Goal: Check status: Check status

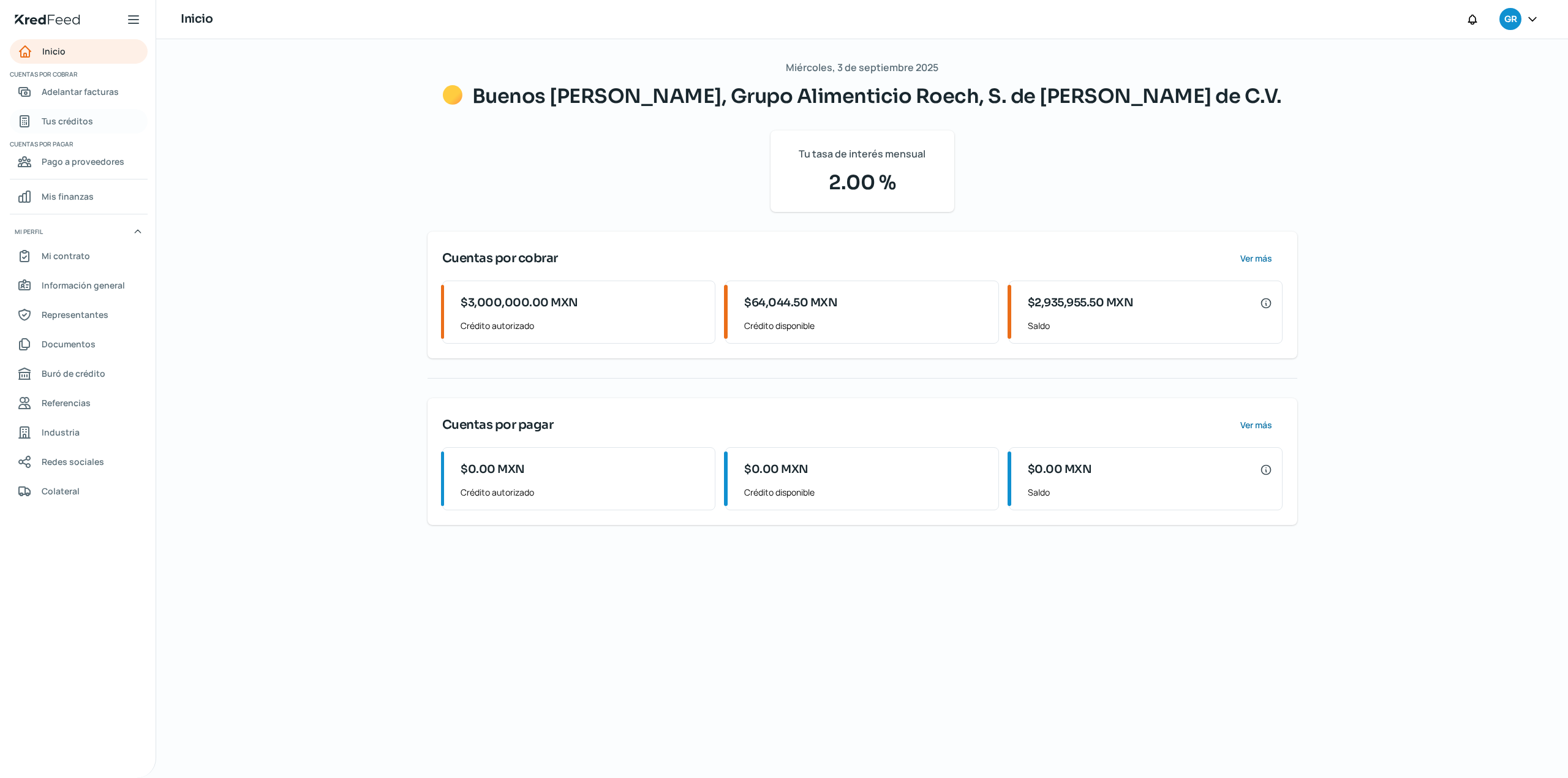
click at [59, 124] on span "Tus créditos" at bounding box center [67, 121] width 51 height 15
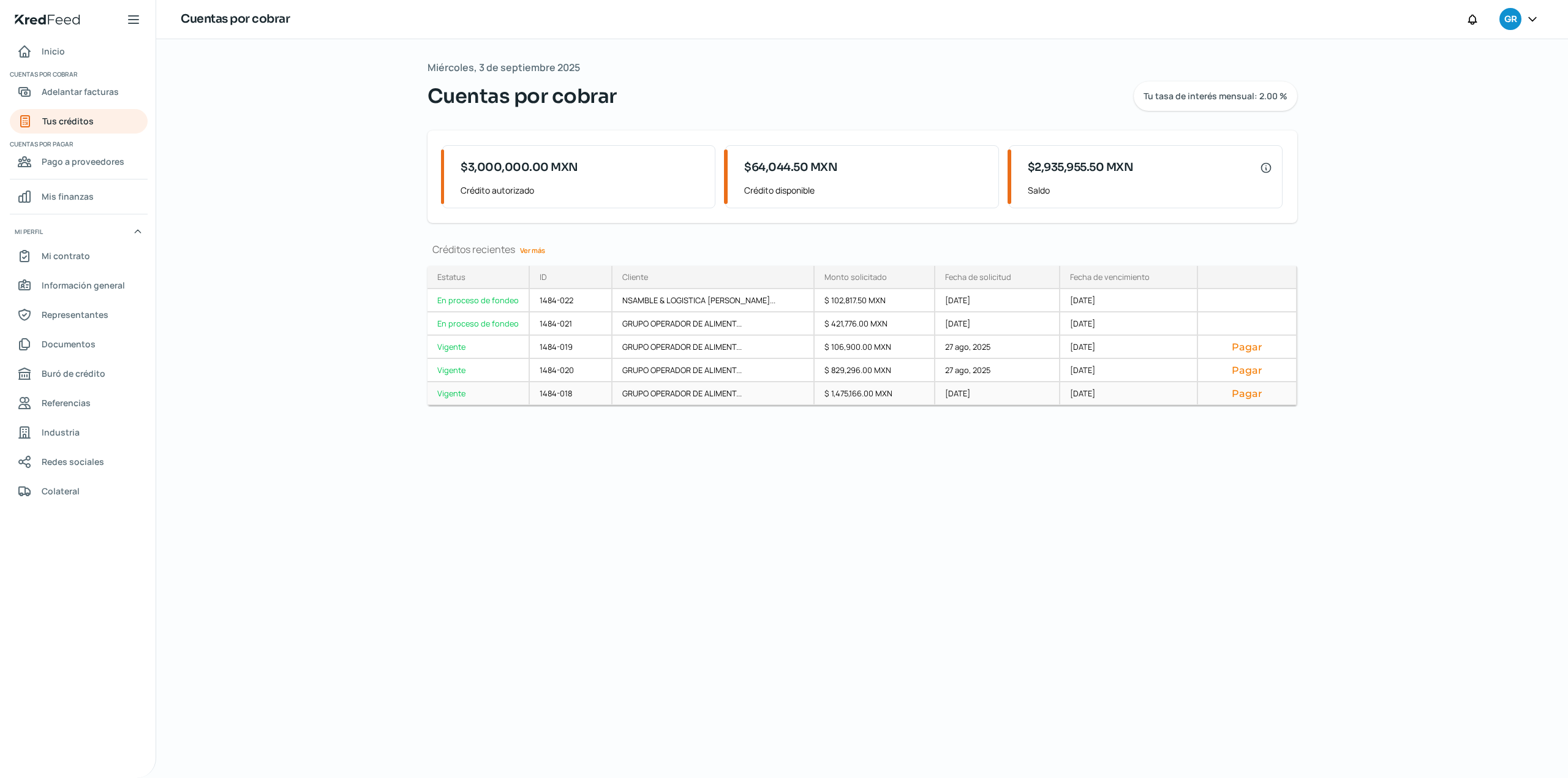
click at [449, 393] on div "Vigente" at bounding box center [479, 394] width 102 height 23
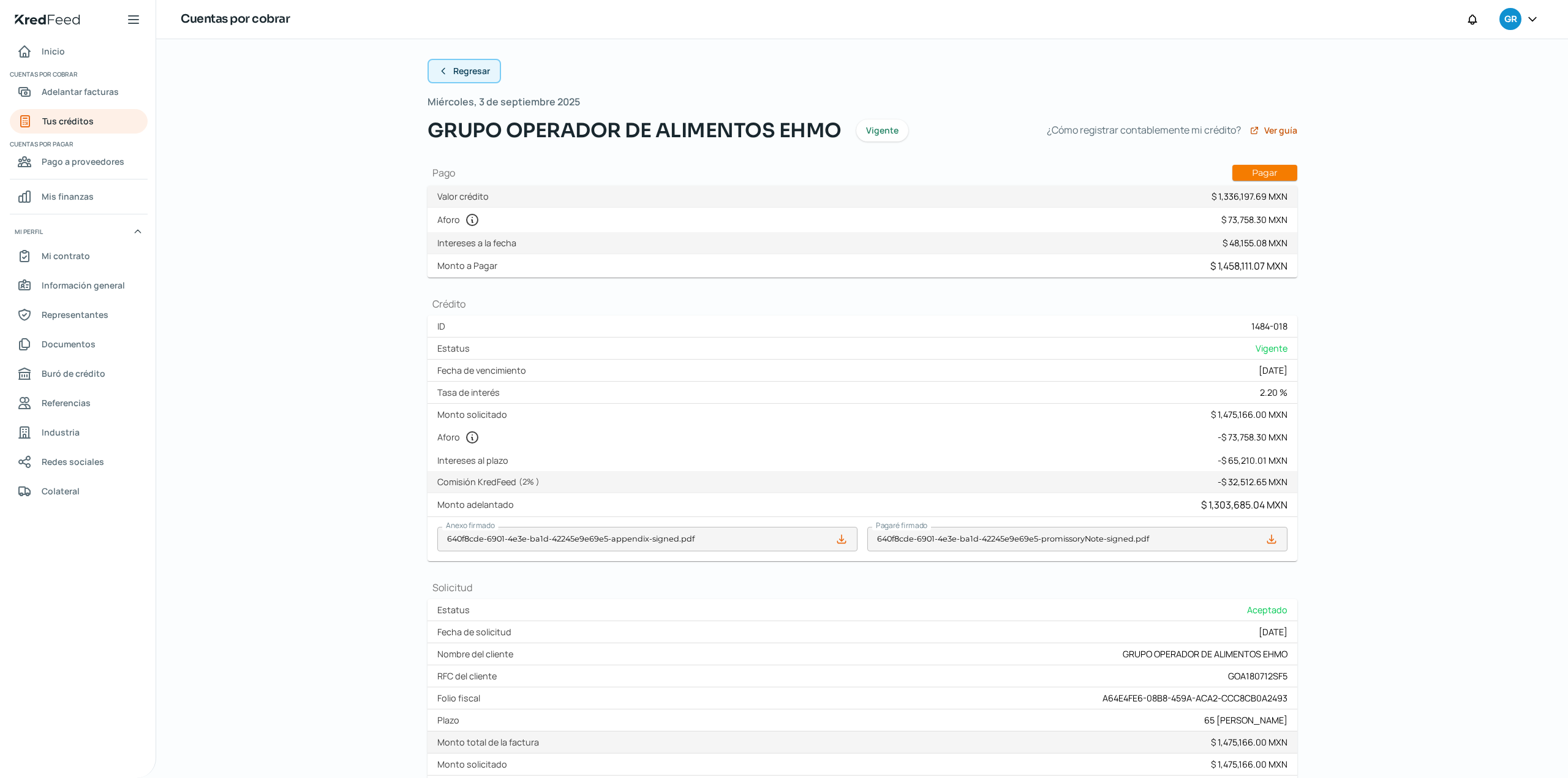
click at [475, 70] on span "Regresar" at bounding box center [471, 70] width 36 height 8
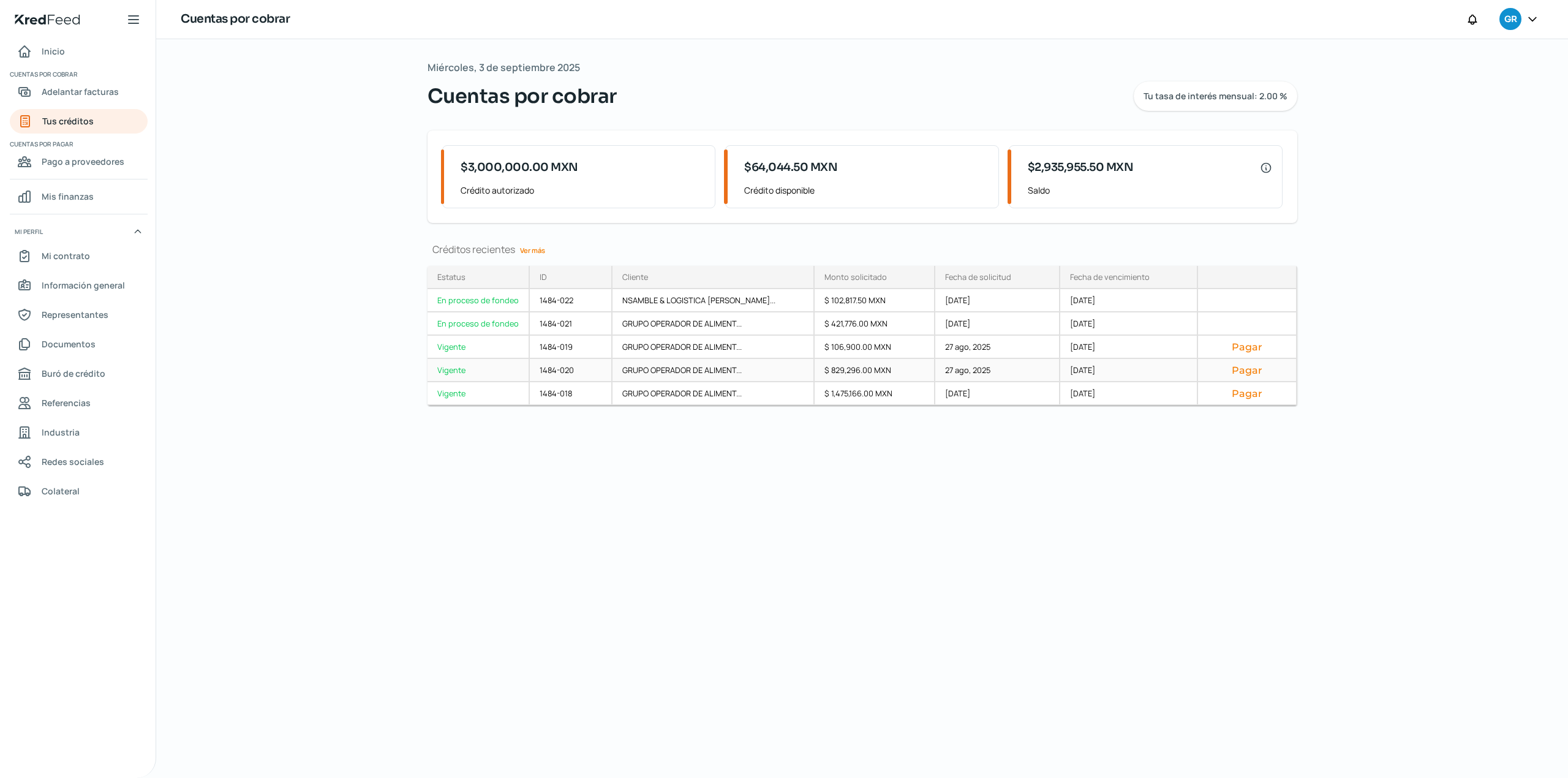
click at [481, 375] on div "Vigente" at bounding box center [479, 371] width 102 height 23
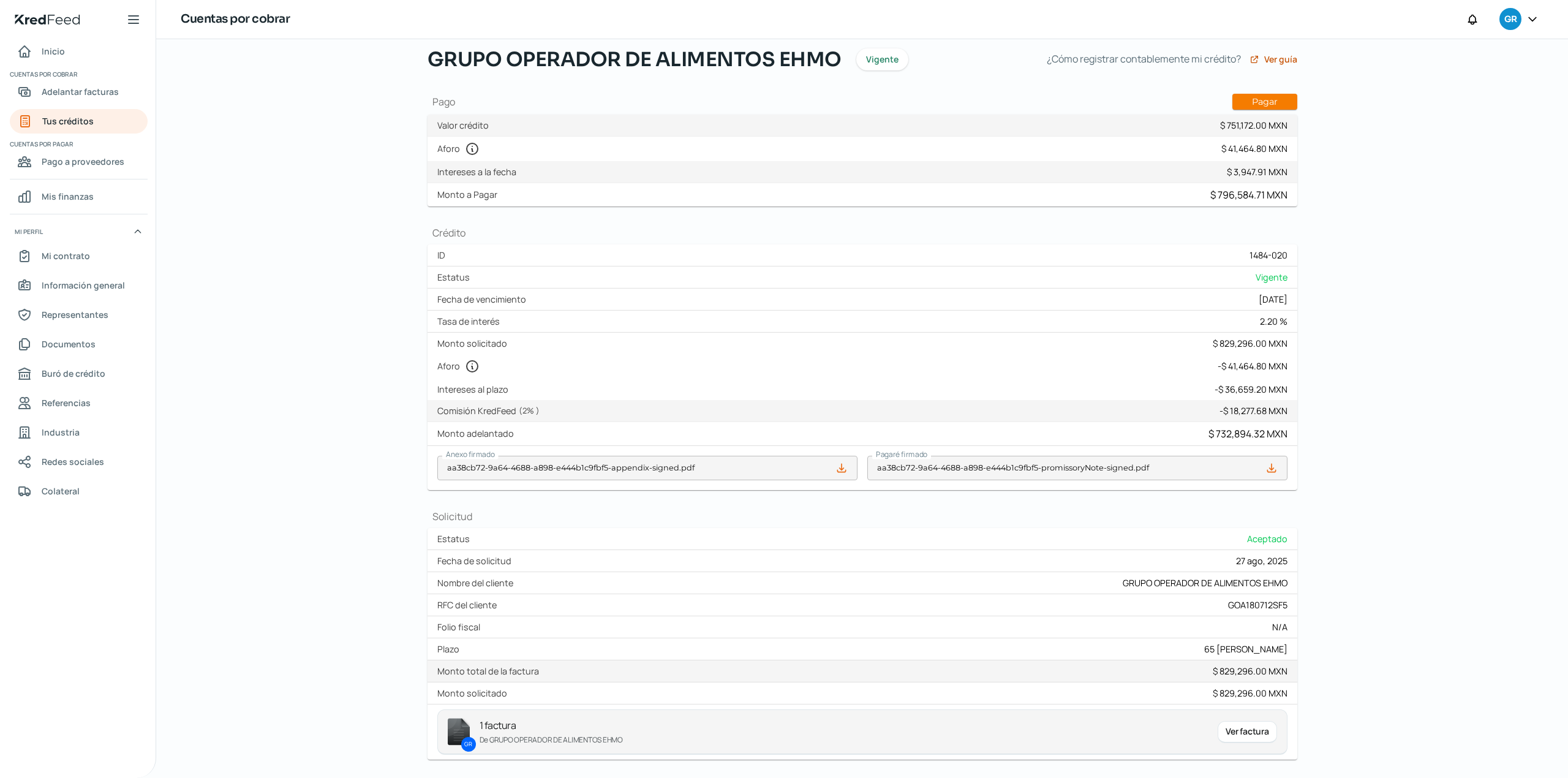
scroll to position [135, 0]
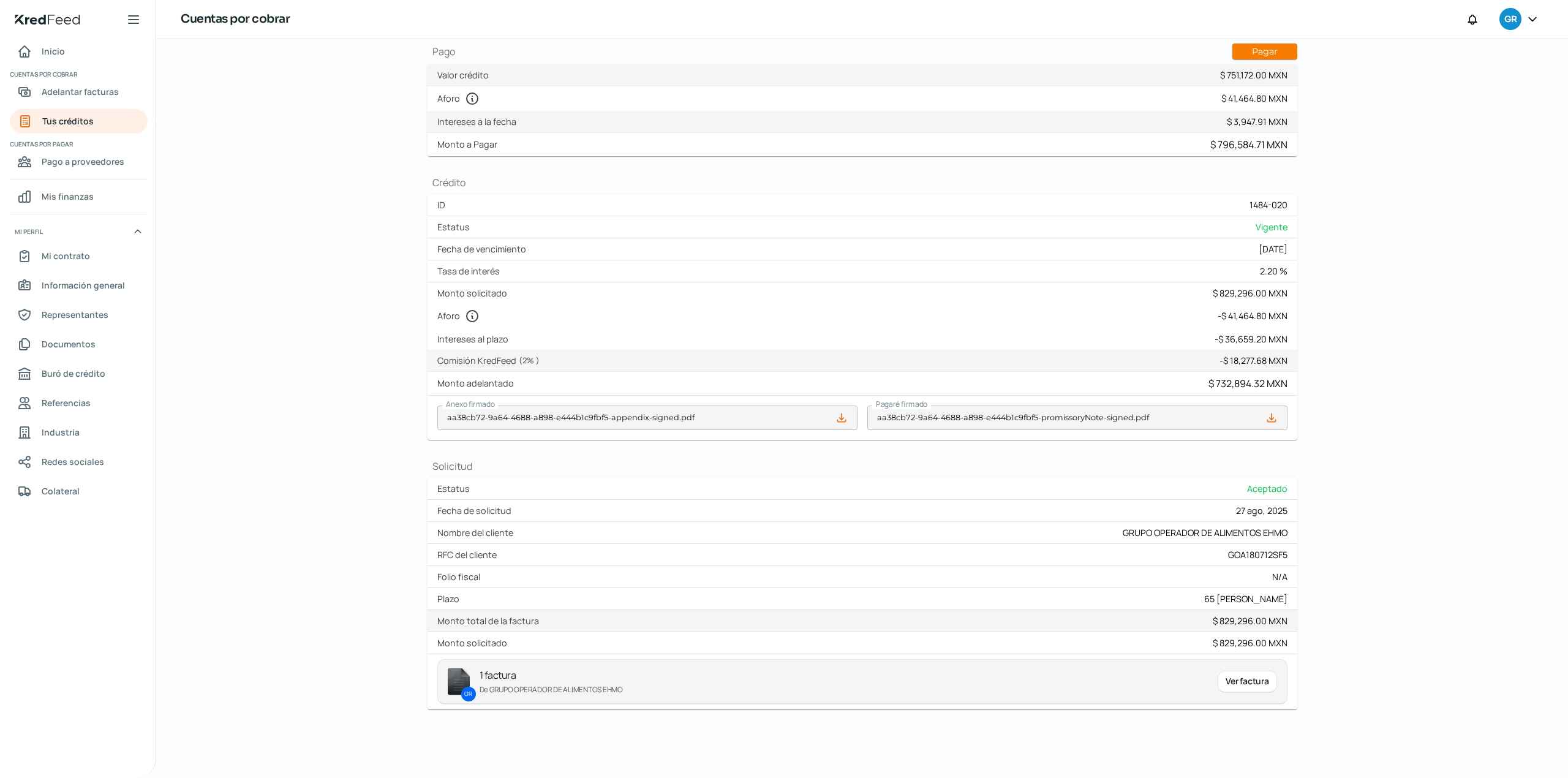
click at [1241, 688] on div "Ver factura" at bounding box center [1247, 682] width 59 height 22
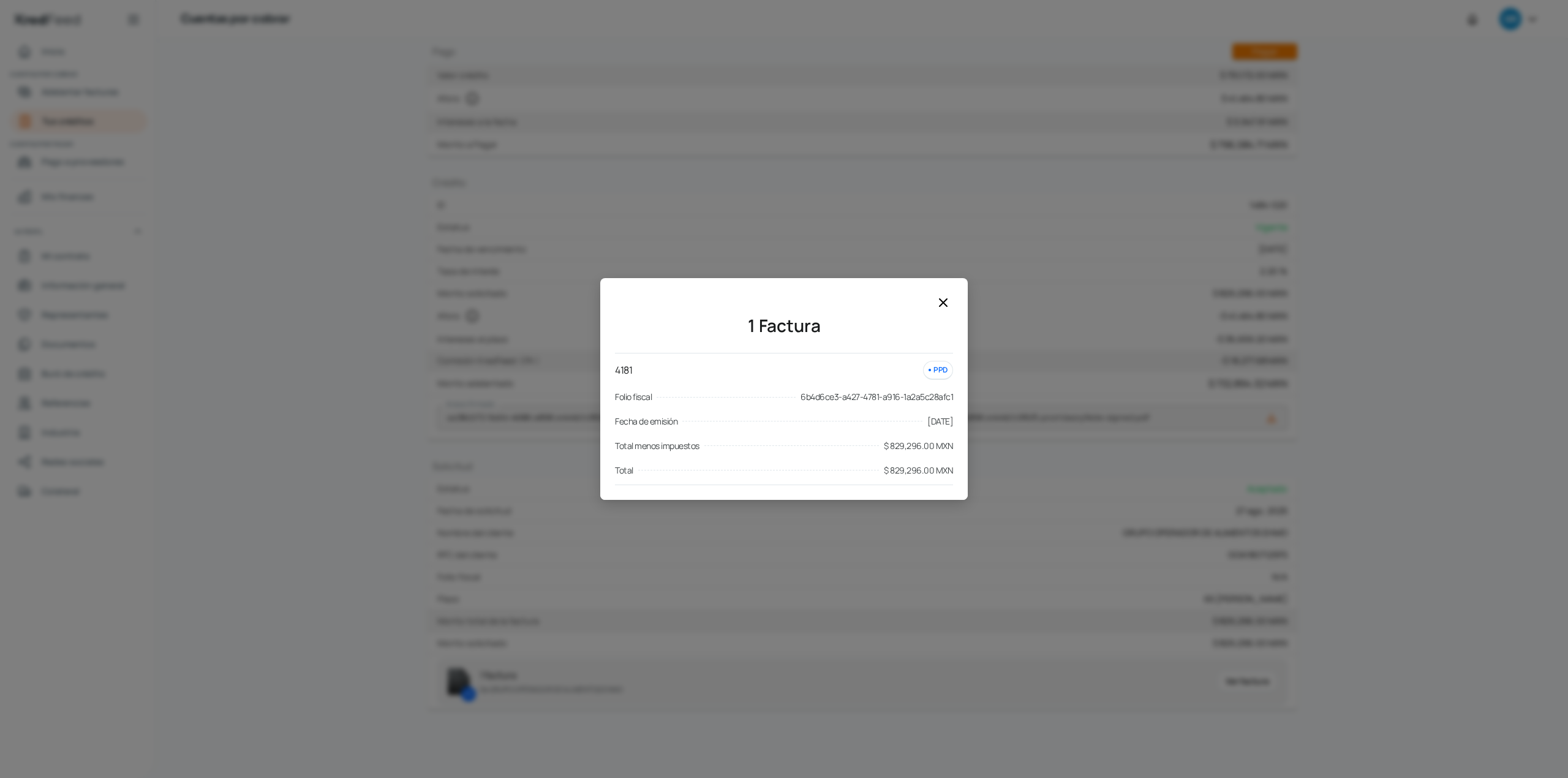
click at [939, 300] on icon at bounding box center [943, 302] width 15 height 15
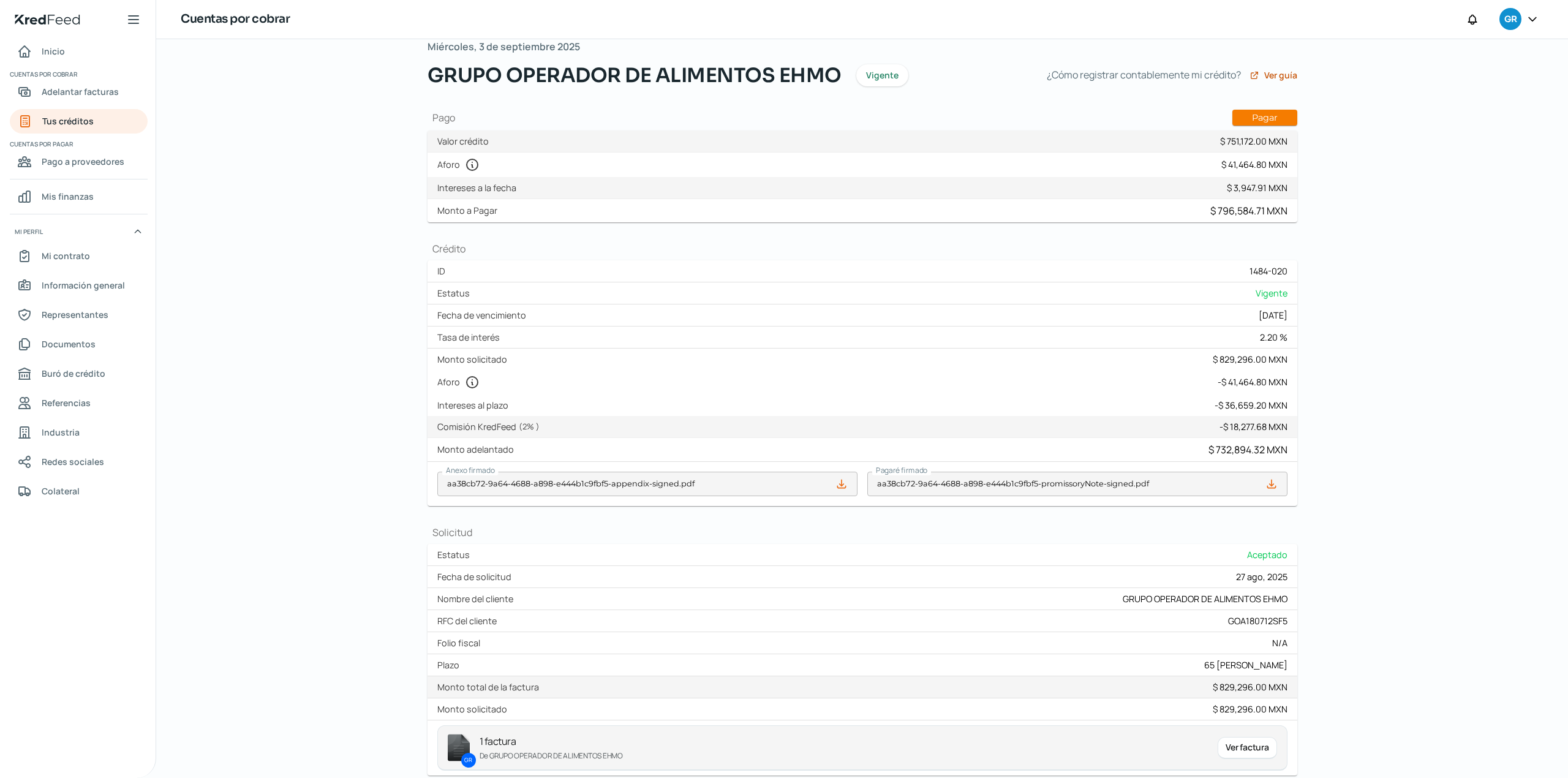
scroll to position [0, 0]
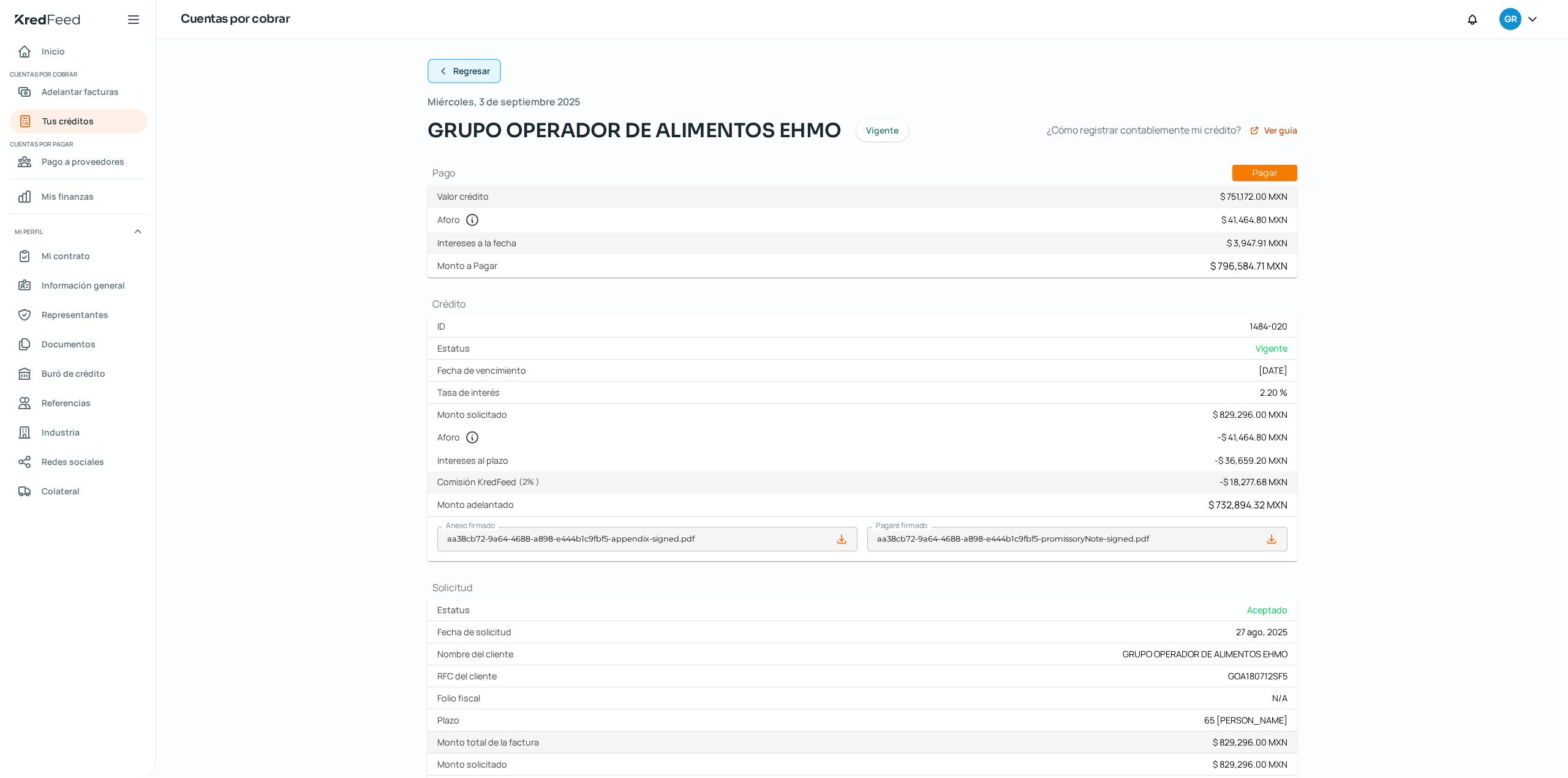
click at [453, 72] on span "Regresar" at bounding box center [471, 70] width 36 height 8
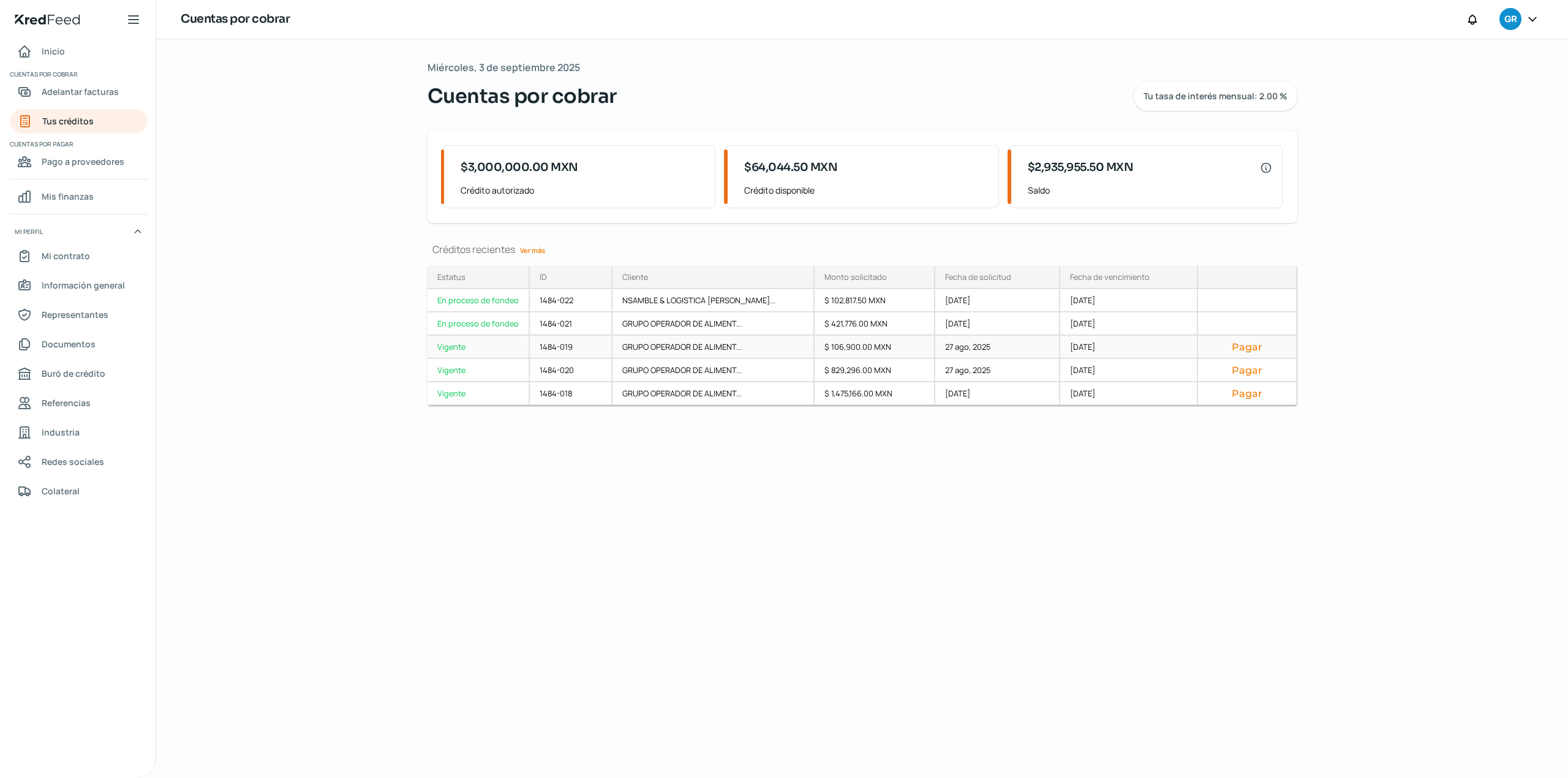
click at [453, 346] on div "Vigente" at bounding box center [479, 347] width 102 height 23
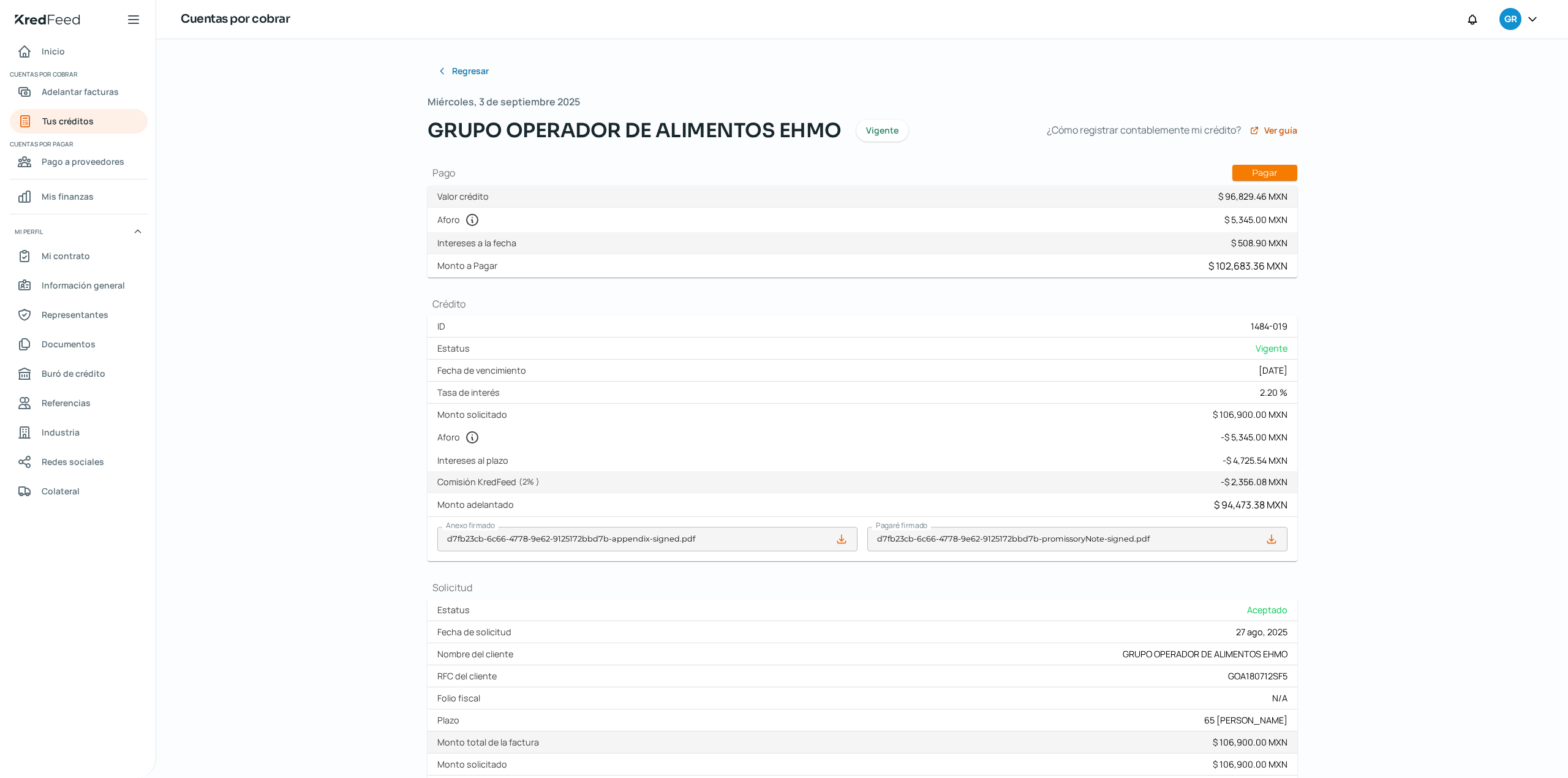
scroll to position [135, 0]
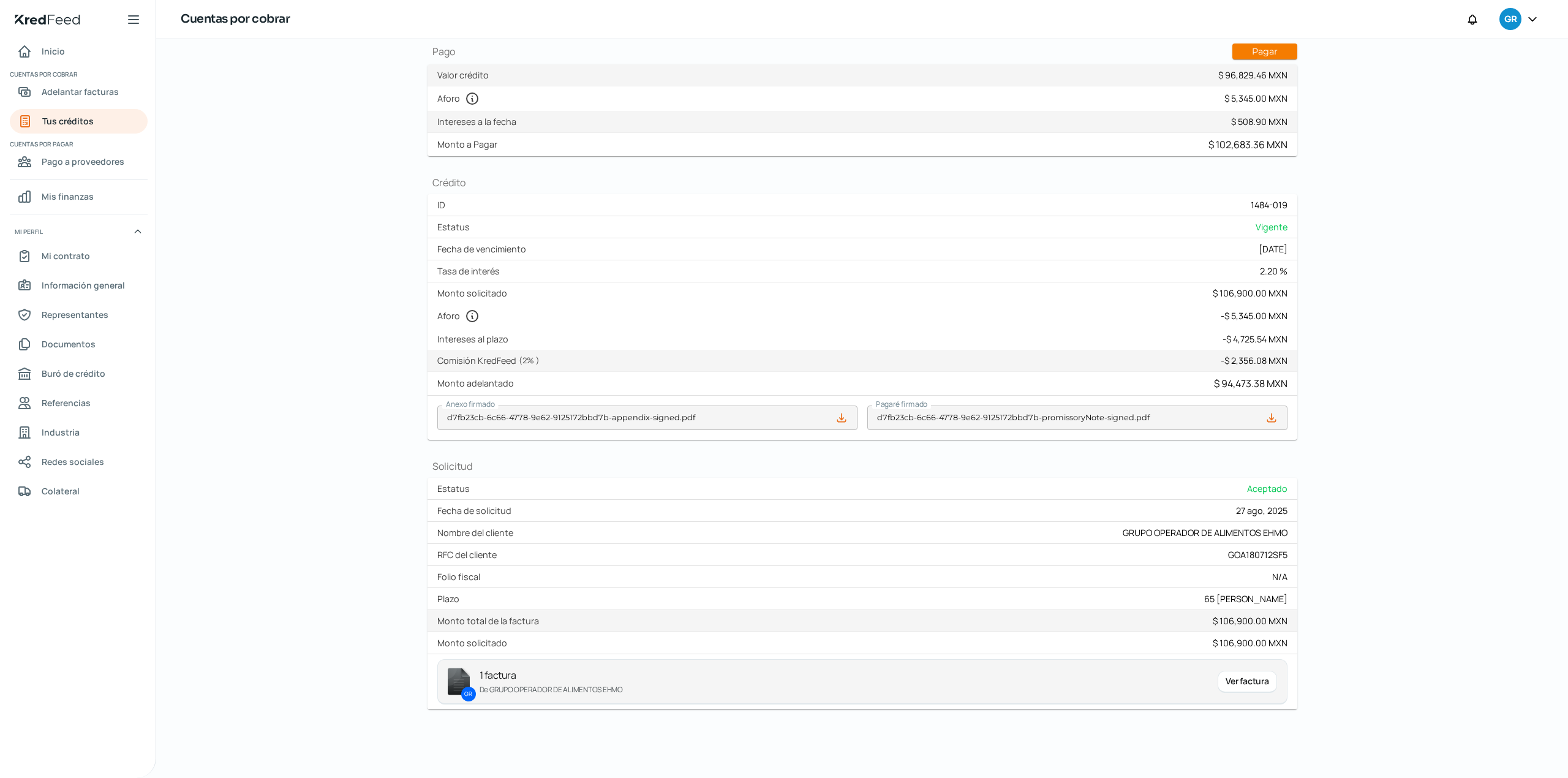
click at [1263, 680] on div "Ver factura" at bounding box center [1247, 682] width 59 height 22
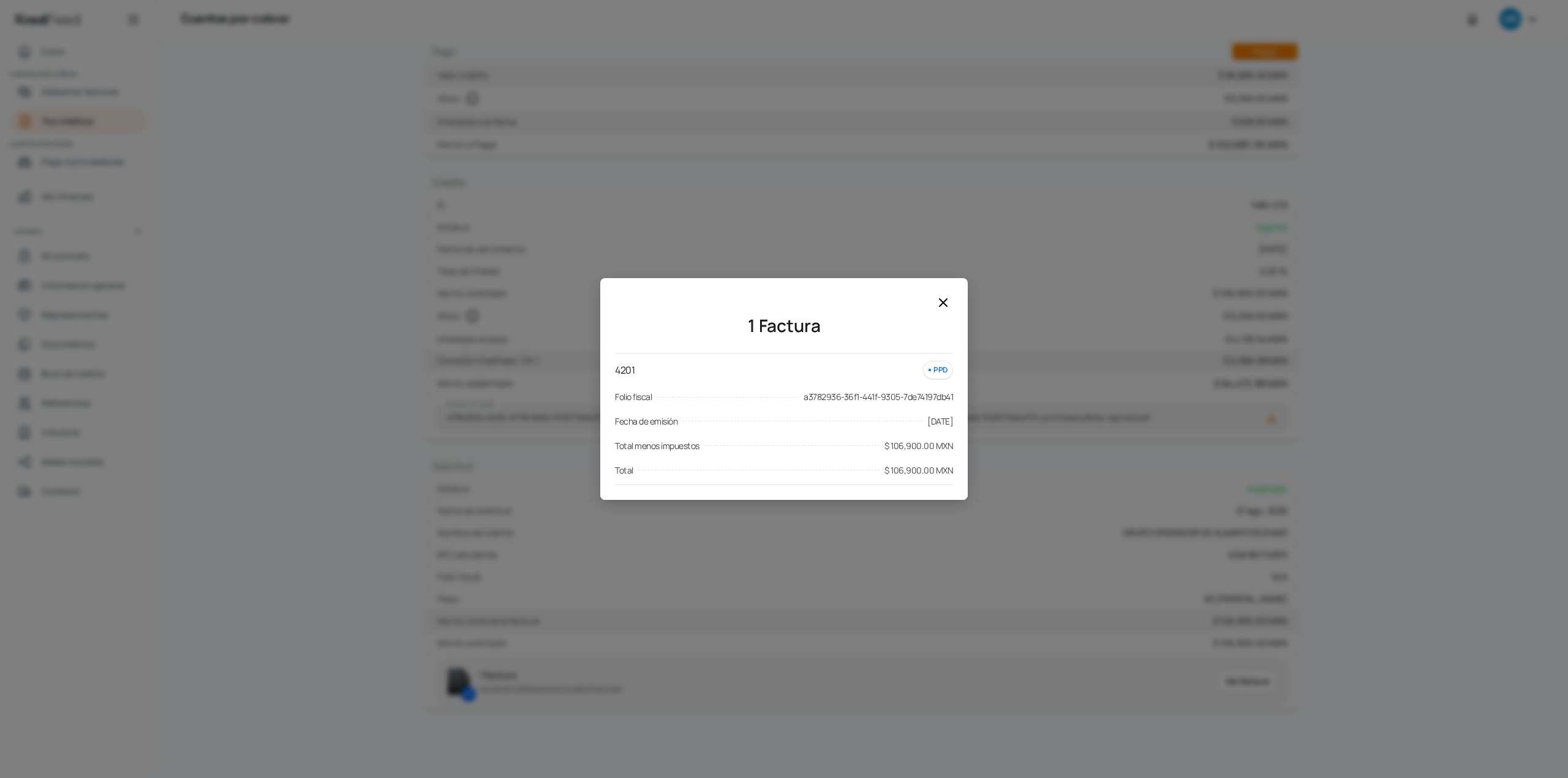
click at [944, 300] on icon at bounding box center [943, 302] width 15 height 15
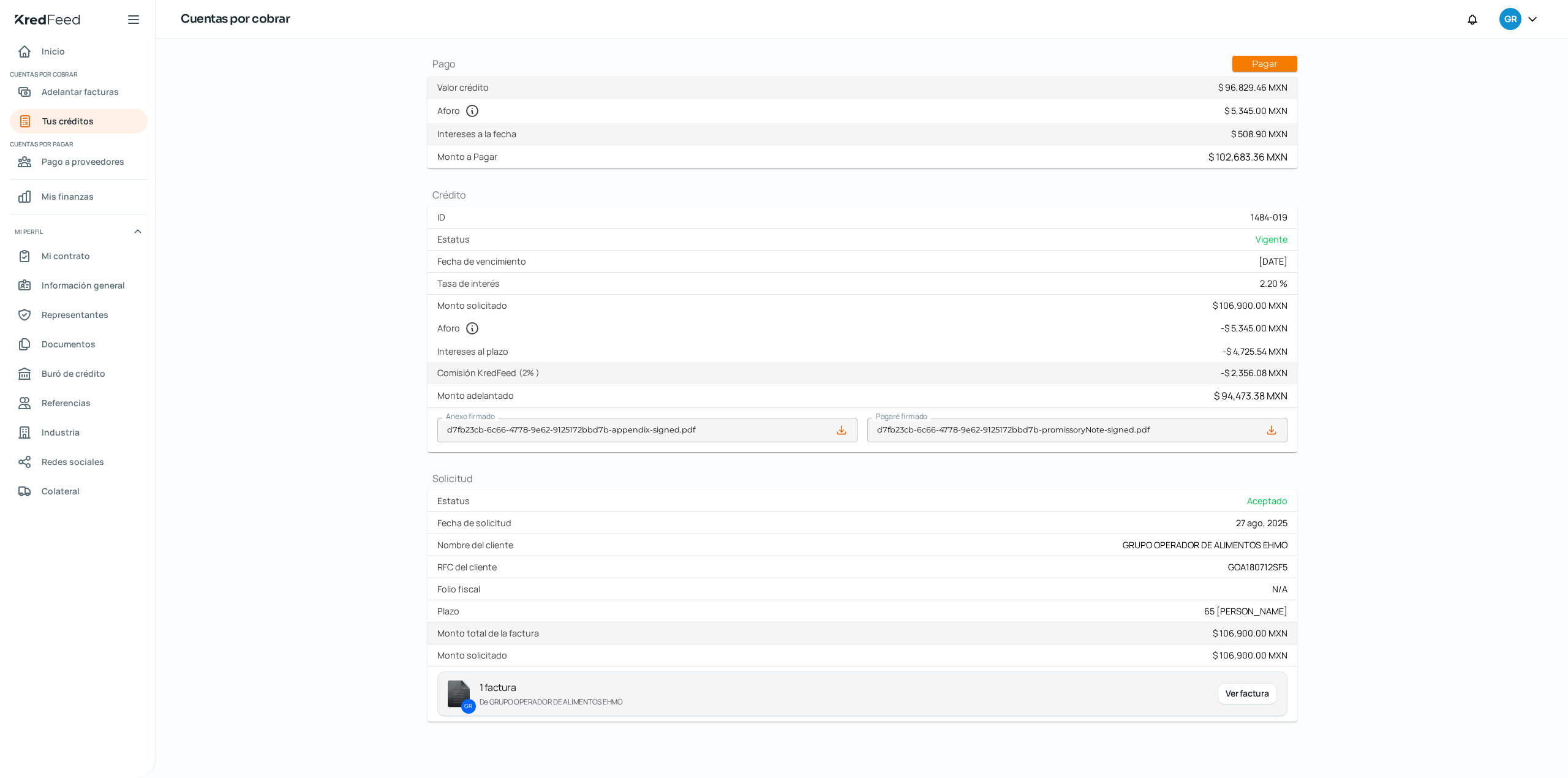
scroll to position [0, 0]
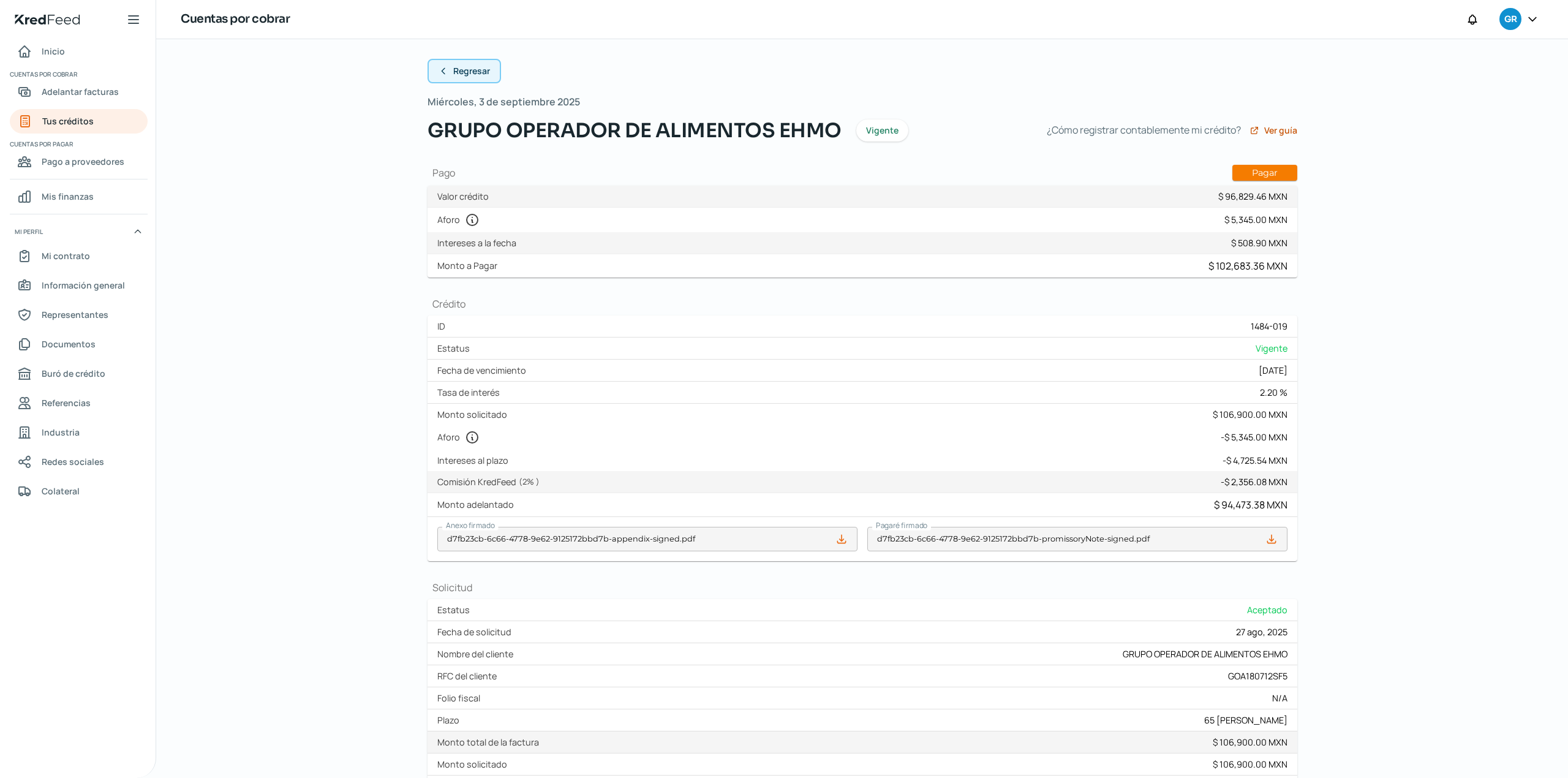
click at [476, 69] on span "Regresar" at bounding box center [471, 70] width 36 height 8
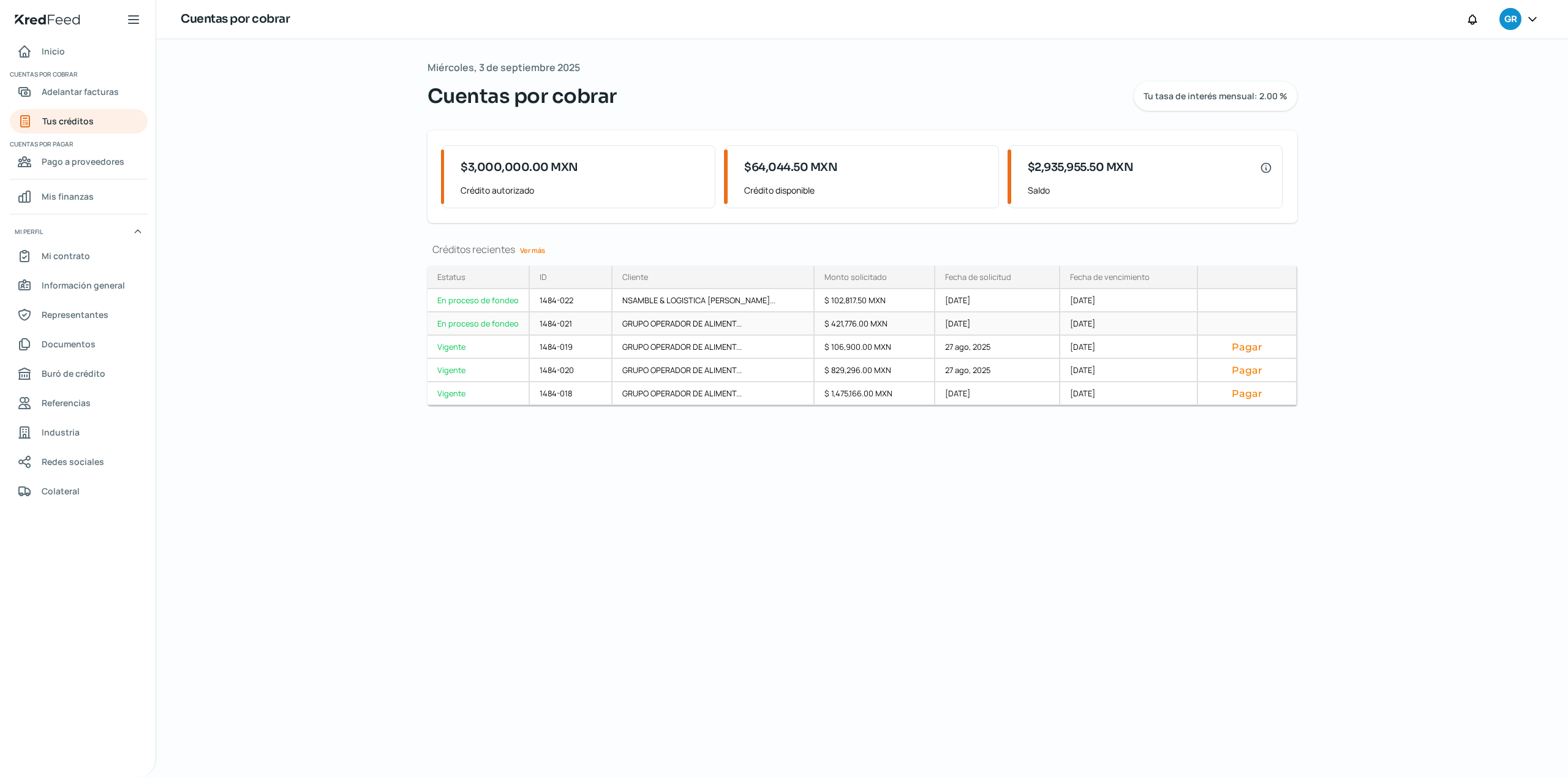
click at [479, 327] on div "En proceso de fondeo" at bounding box center [479, 324] width 102 height 23
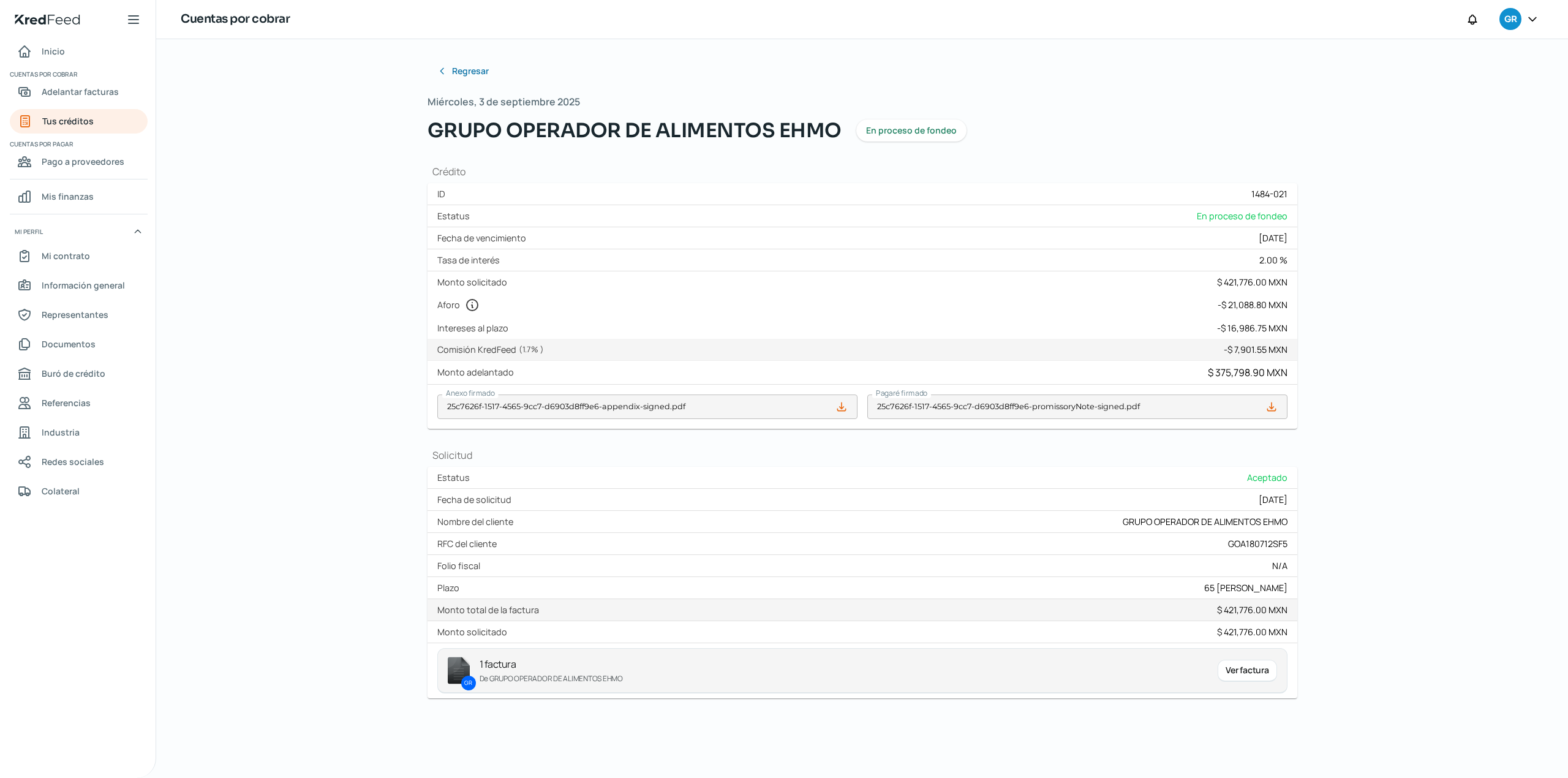
scroll to position [1, 0]
click at [1249, 682] on div "Ver factura" at bounding box center [1247, 670] width 59 height 22
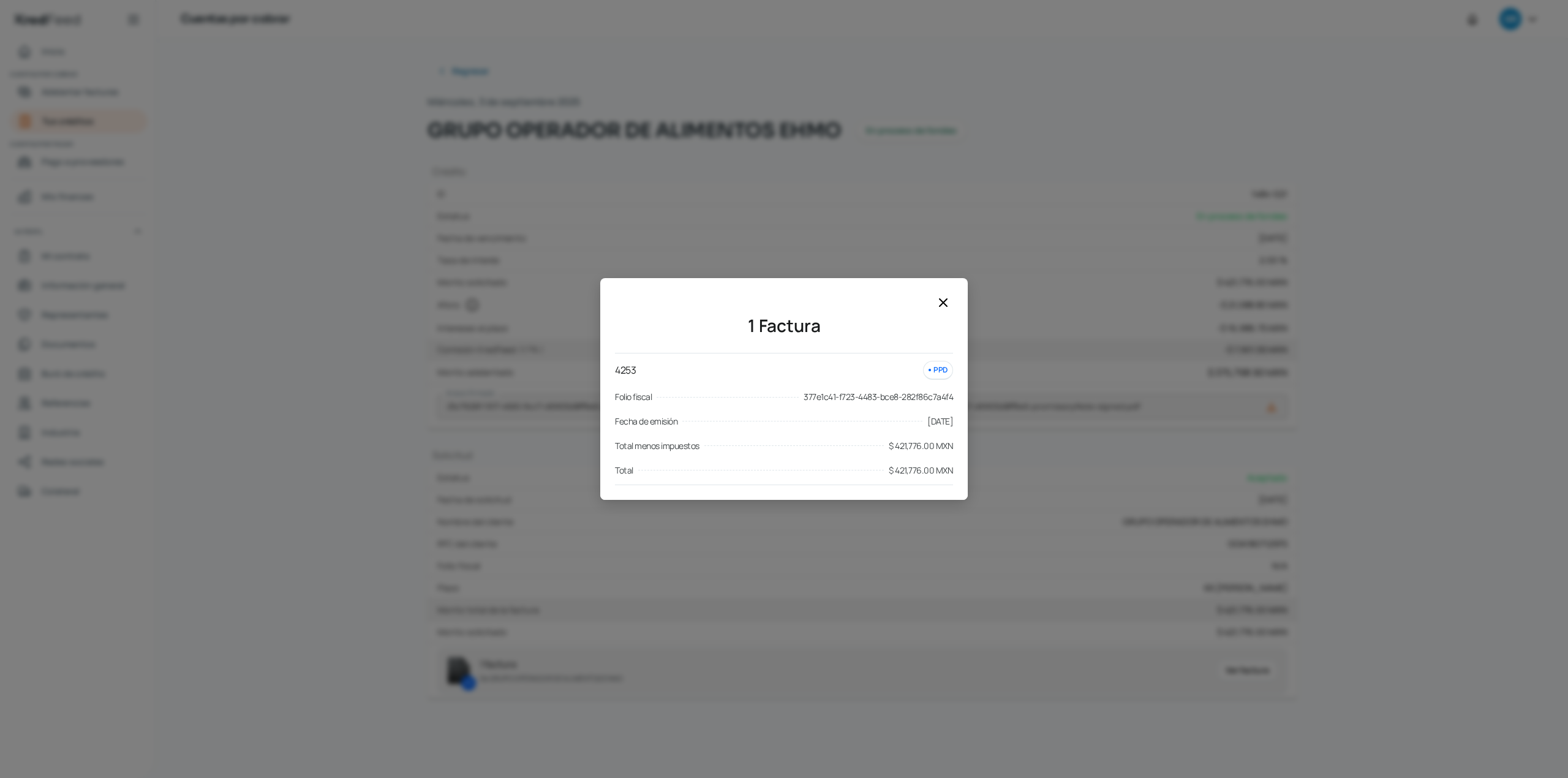
click at [951, 311] on div "1 Factura 4253 PPD Folio fiscal 377e1c41-f723-4483-bce8-282f86c7a4f4 Fecha de e…" at bounding box center [784, 396] width 368 height 207
click at [944, 299] on icon at bounding box center [943, 302] width 15 height 15
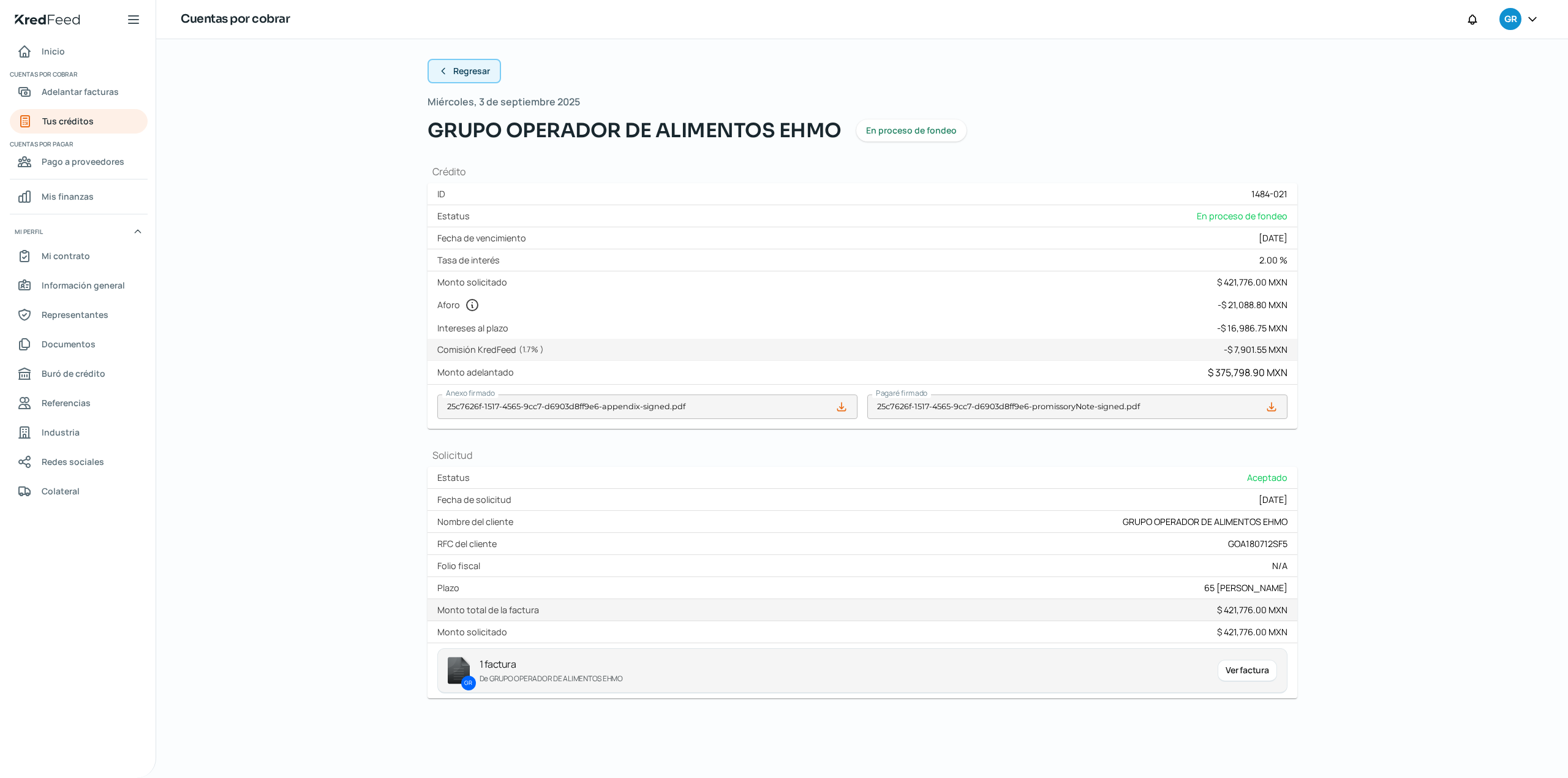
click at [461, 67] on span "Regresar" at bounding box center [471, 70] width 36 height 8
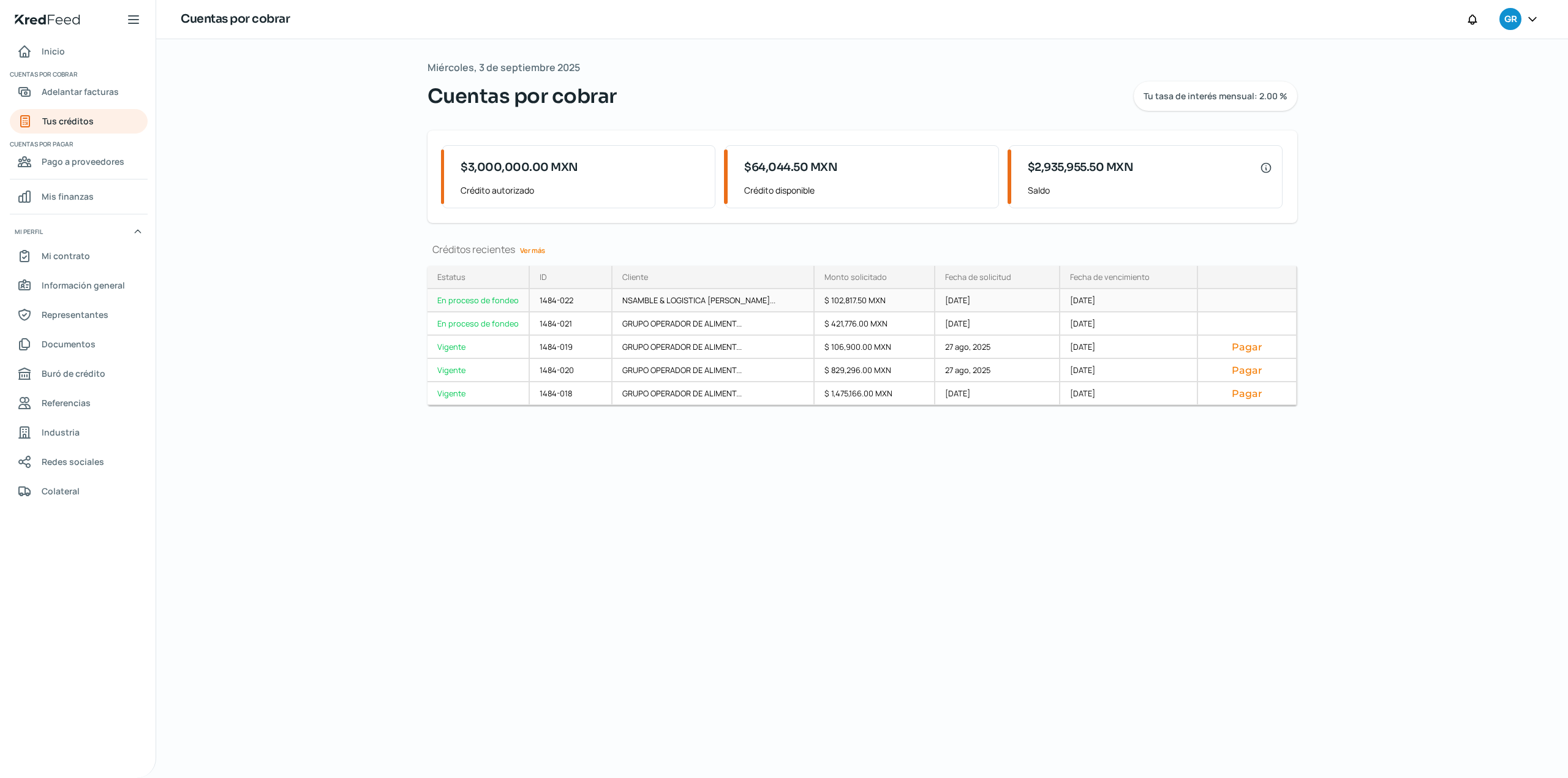
click at [562, 304] on div "1484-022" at bounding box center [572, 301] width 83 height 23
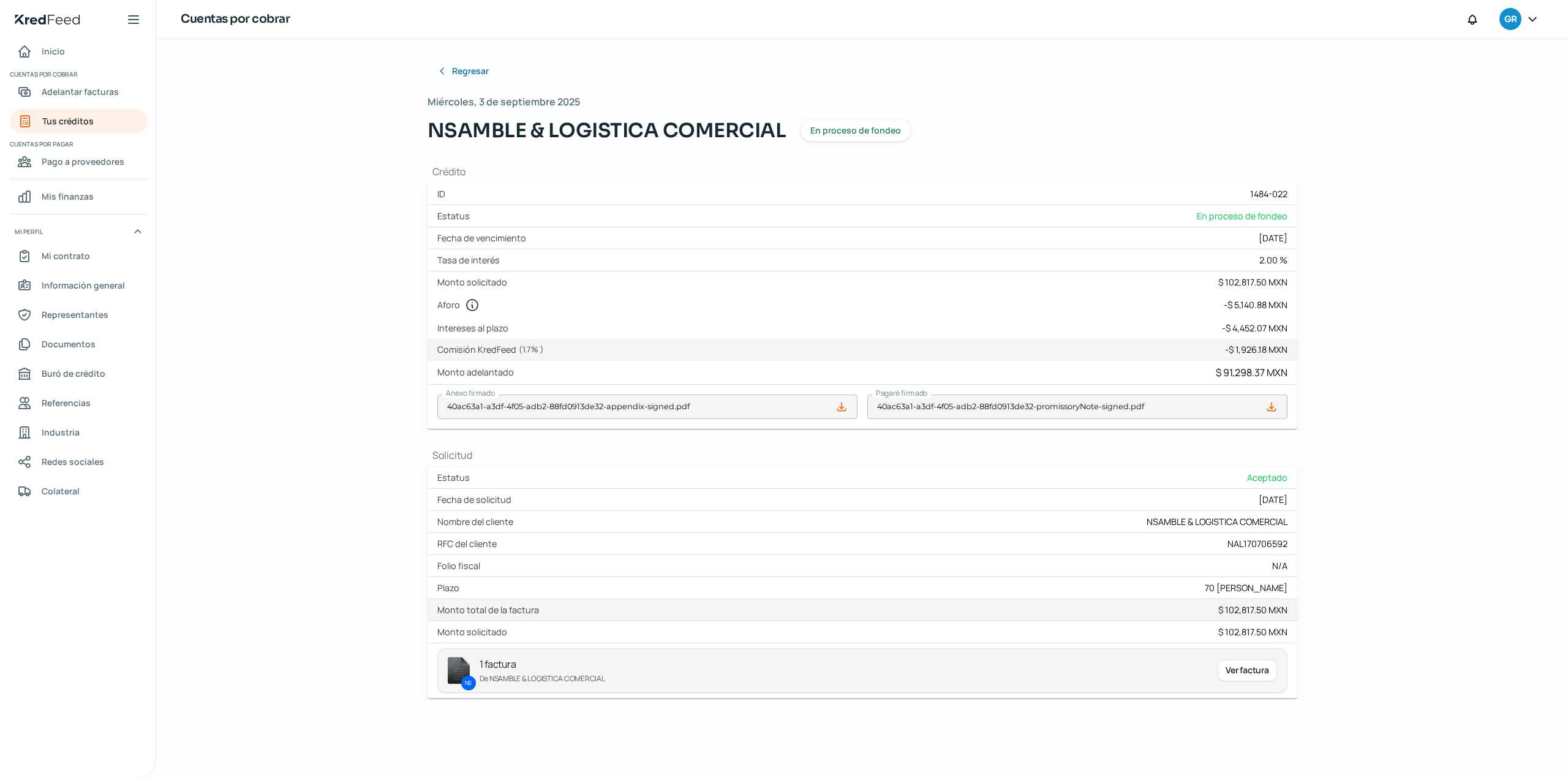
click at [1246, 682] on div "Ver factura" at bounding box center [1247, 670] width 59 height 22
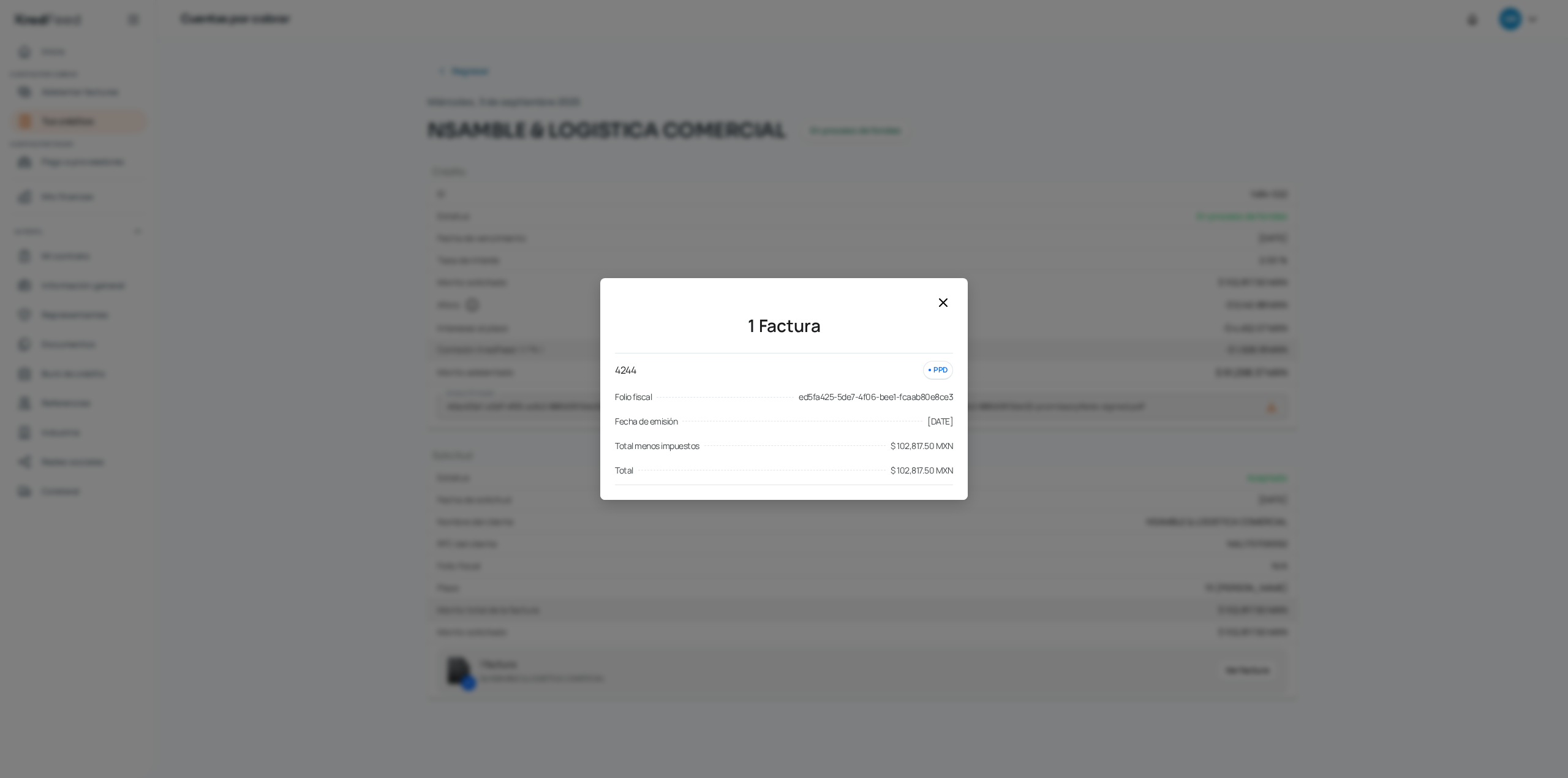
click at [940, 302] on icon at bounding box center [943, 302] width 15 height 15
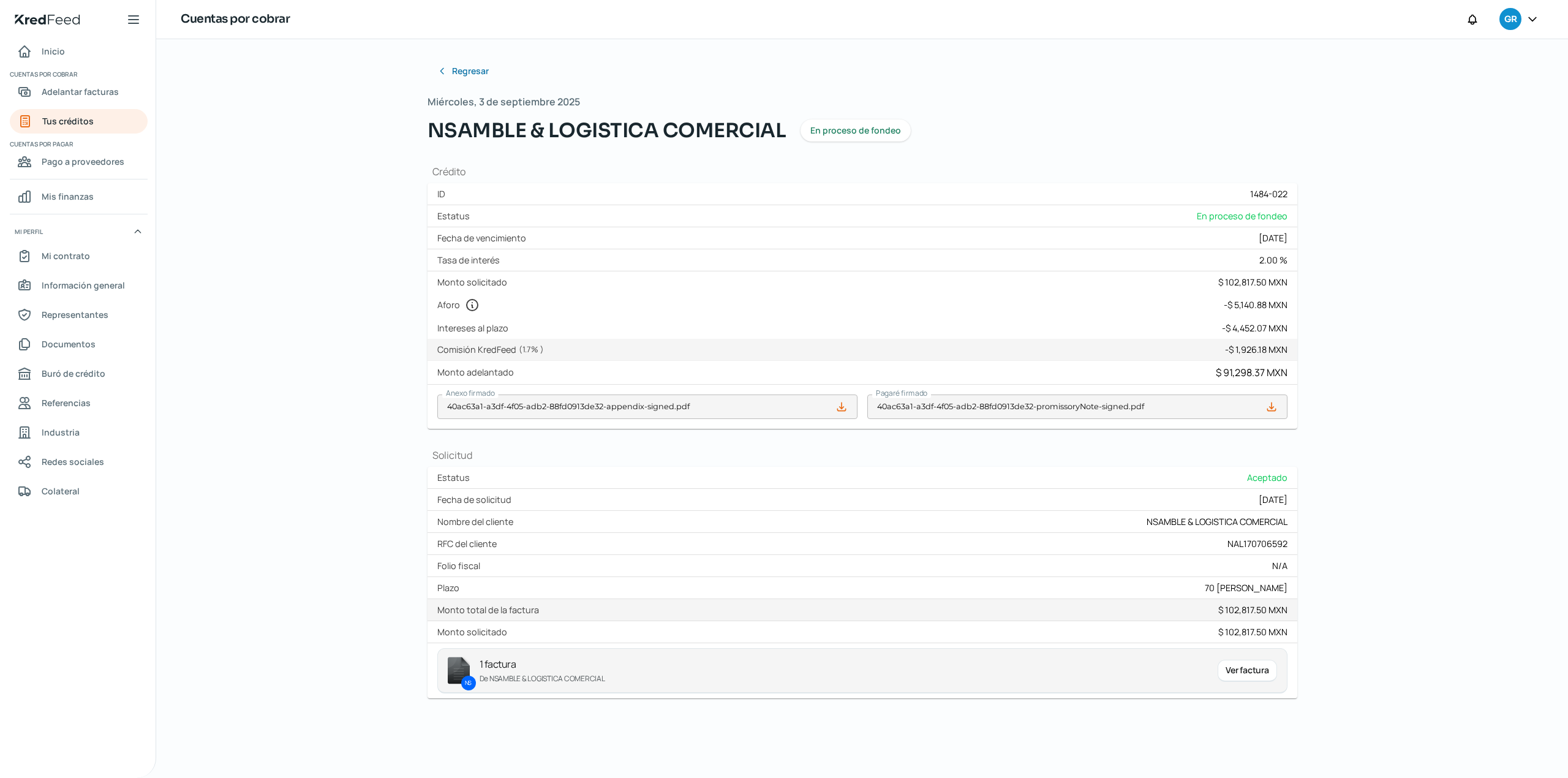
click at [288, 366] on div "Regresar Miércoles, 3 de septiembre 2025 NSAMBLE & LOGISTICA COMERCIAL En proce…" at bounding box center [862, 409] width 1412 height 739
click at [49, 53] on span "Inicio" at bounding box center [53, 51] width 23 height 15
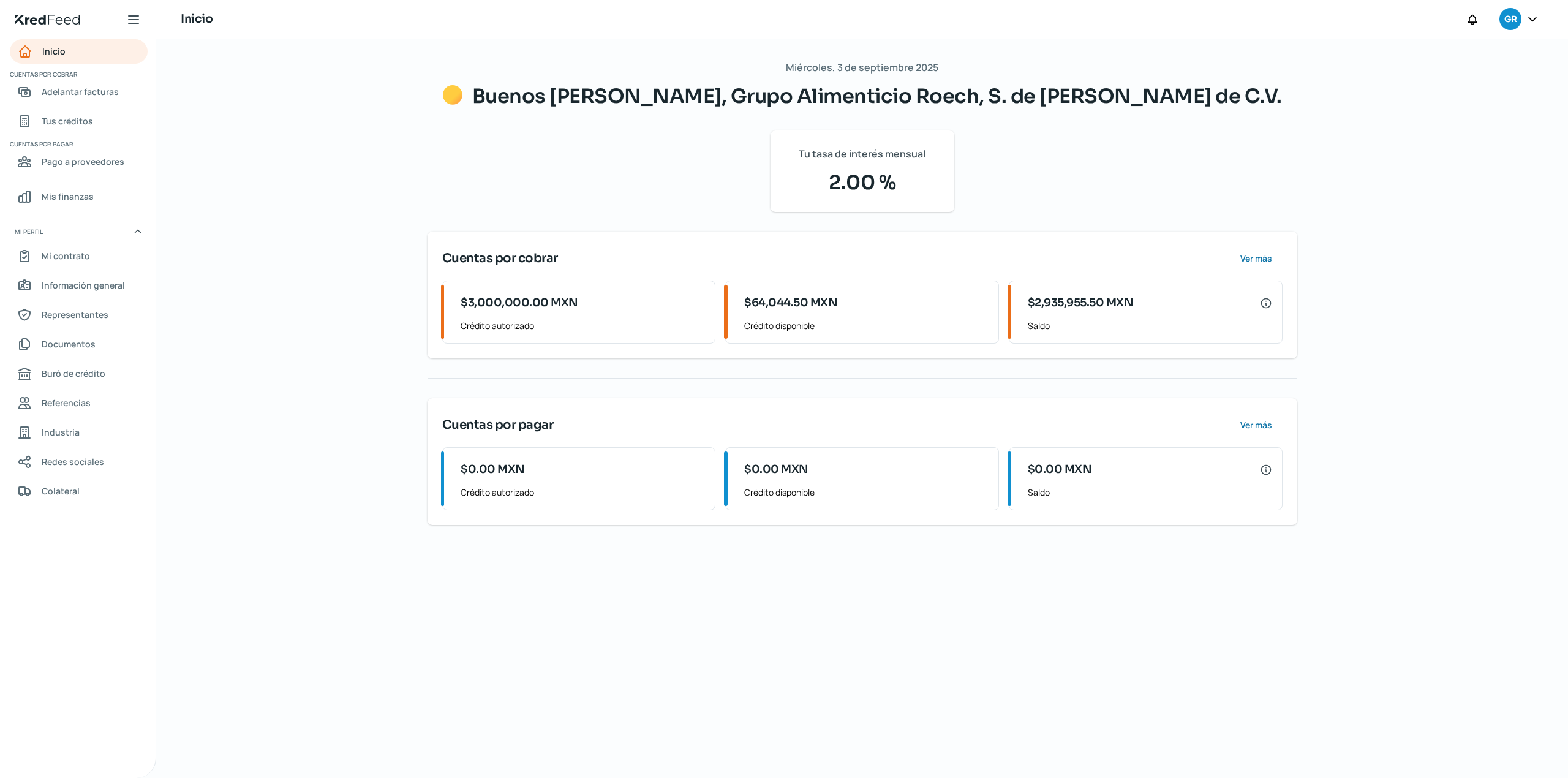
click at [905, 691] on div "Miércoles, 3 de septiembre 2025 Buenos [PERSON_NAME], Grupo Alimenticio Roech, …" at bounding box center [862, 409] width 919 height 739
click at [901, 623] on div "Miércoles, 3 de septiembre 2025 Buenos [PERSON_NAME], Grupo Alimenticio Roech, …" at bounding box center [862, 409] width 919 height 739
click at [309, 219] on div "Miércoles, 3 de septiembre 2025 Buenos [PERSON_NAME], Grupo Alimenticio Roech, …" at bounding box center [862, 409] width 1412 height 739
click at [77, 52] on link "Inicio" at bounding box center [78, 51] width 138 height 24
